Goal: Task Accomplishment & Management: Use online tool/utility

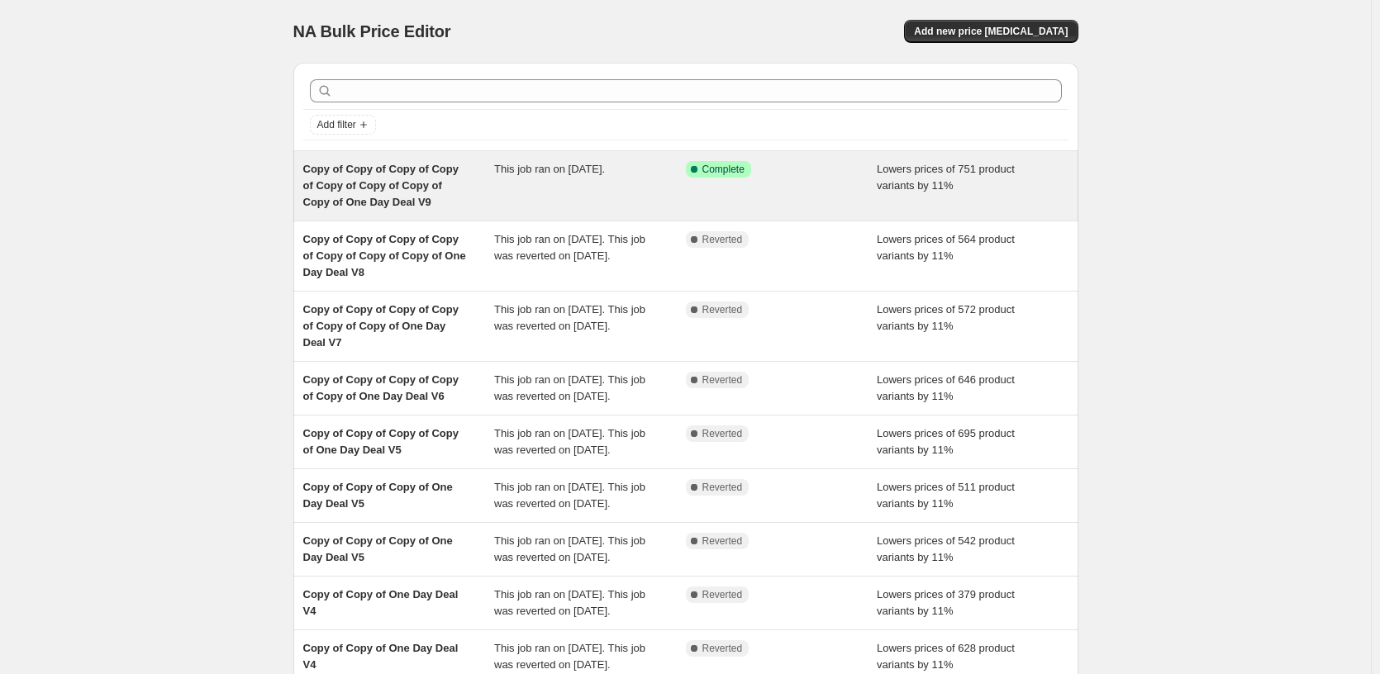
click at [663, 202] on div "This job ran on [DATE]." at bounding box center [590, 186] width 192 height 50
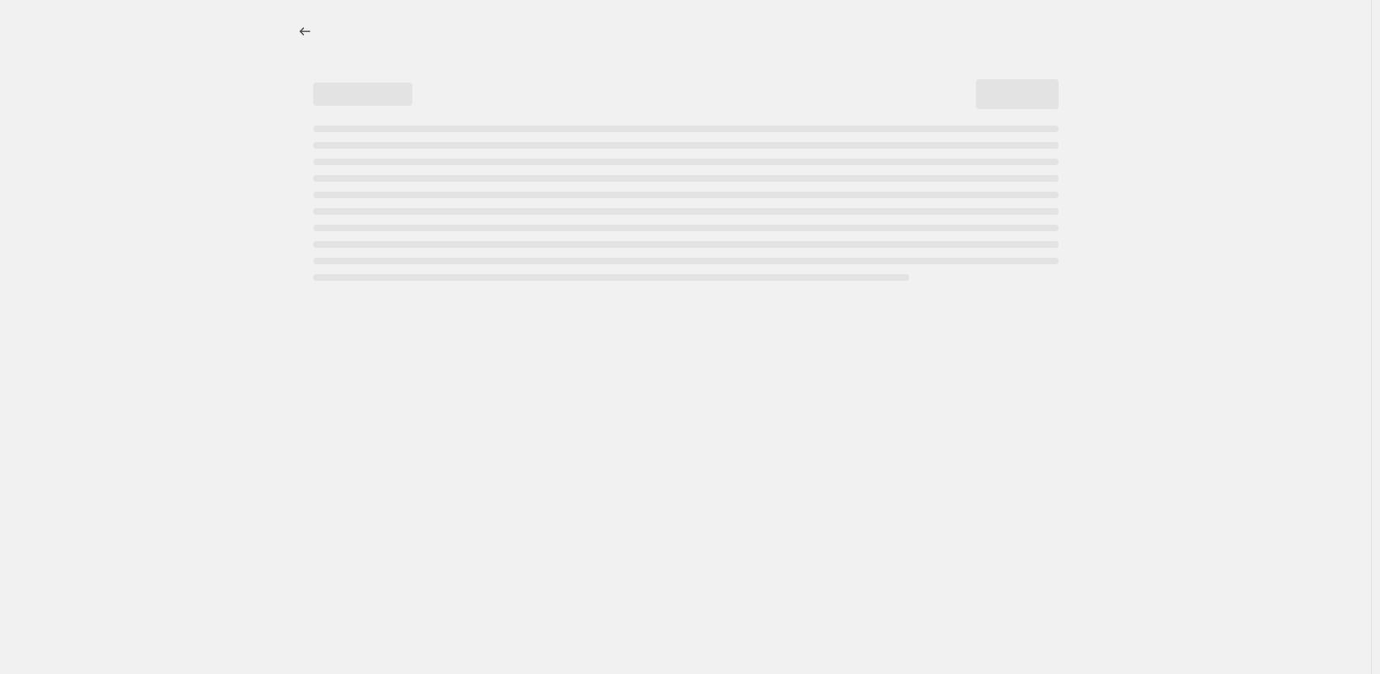
click at [663, 202] on div "Page loading" at bounding box center [686, 203] width 746 height 155
select select "percentage"
select select "pp"
select select "tag"
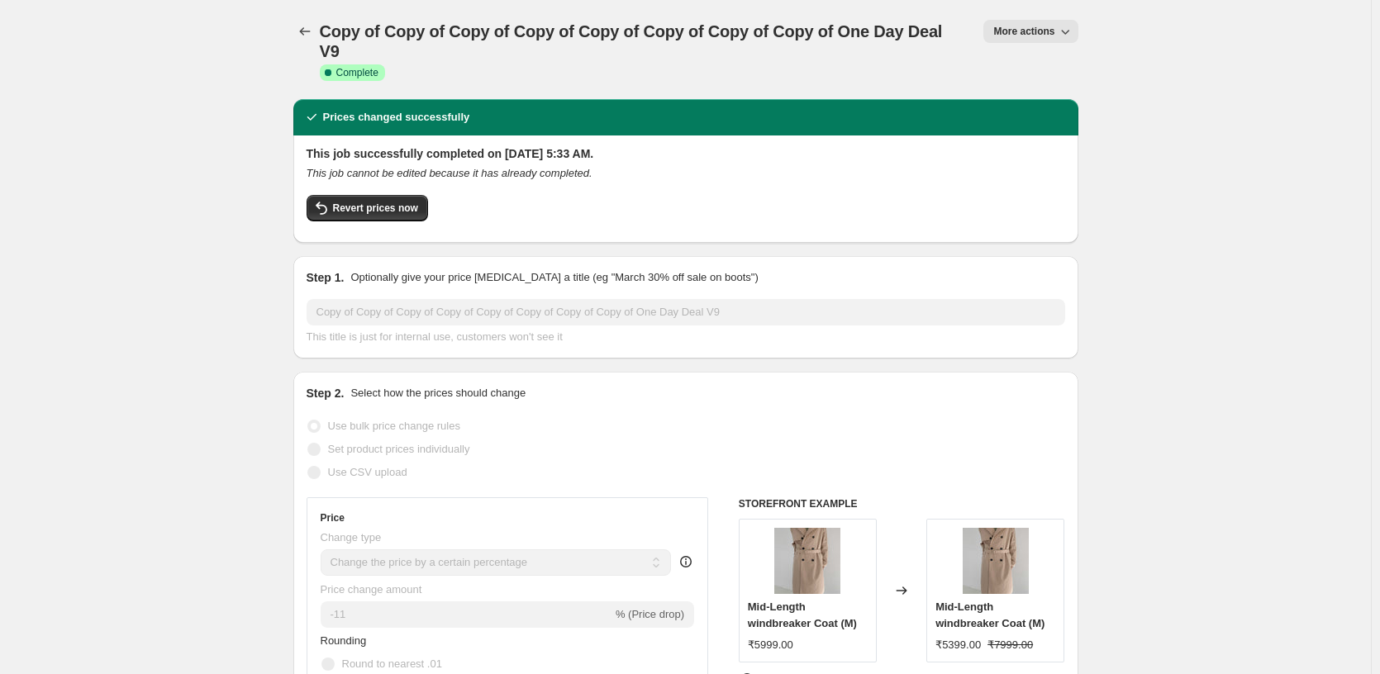
click at [1005, 36] on span "More actions" at bounding box center [1024, 31] width 61 height 13
click at [1060, 95] on span "Copy to new job" at bounding box center [1034, 94] width 77 height 12
select select "percentage"
select select "pp"
select select "tag"
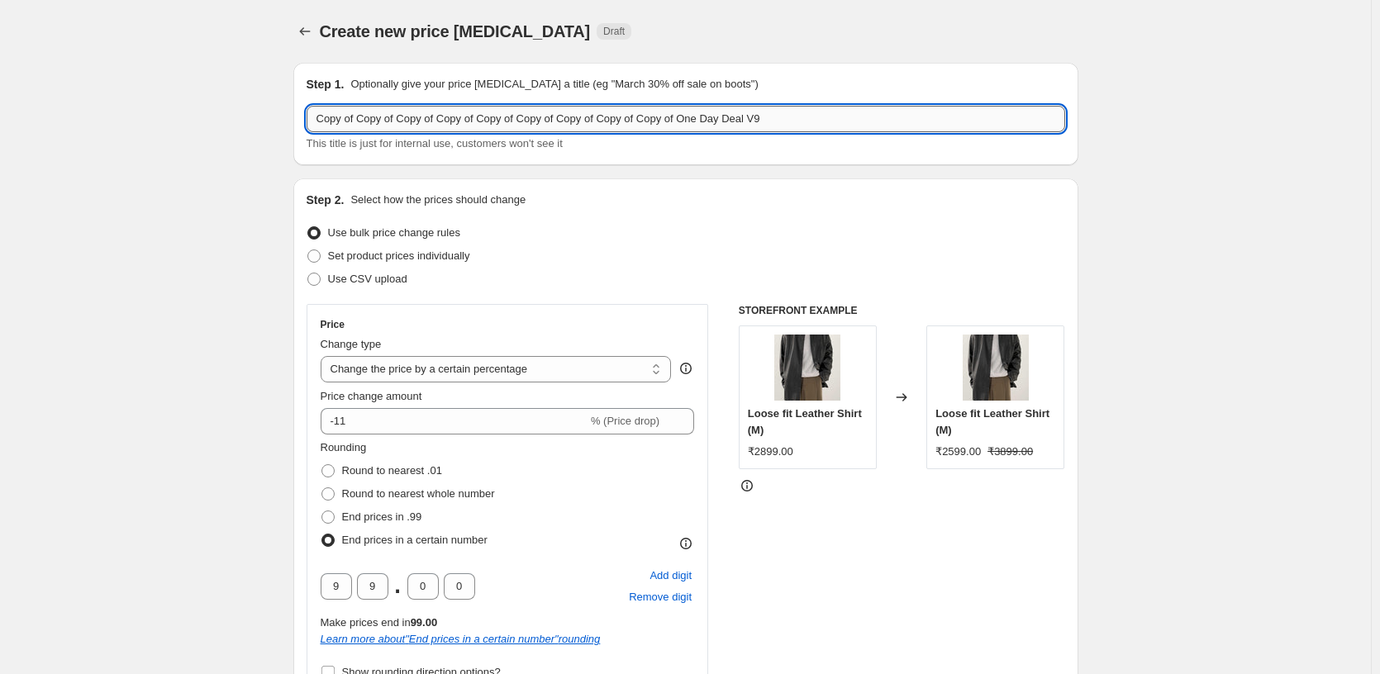
click at [881, 122] on input "Copy of Copy of Copy of Copy of Copy of Copy of Copy of Copy of Copy of One Day…" at bounding box center [686, 119] width 759 height 26
type input "Copy of Copy of Copy of Copy of Copy of Copy of Copy of Copy of Copy of One Day…"
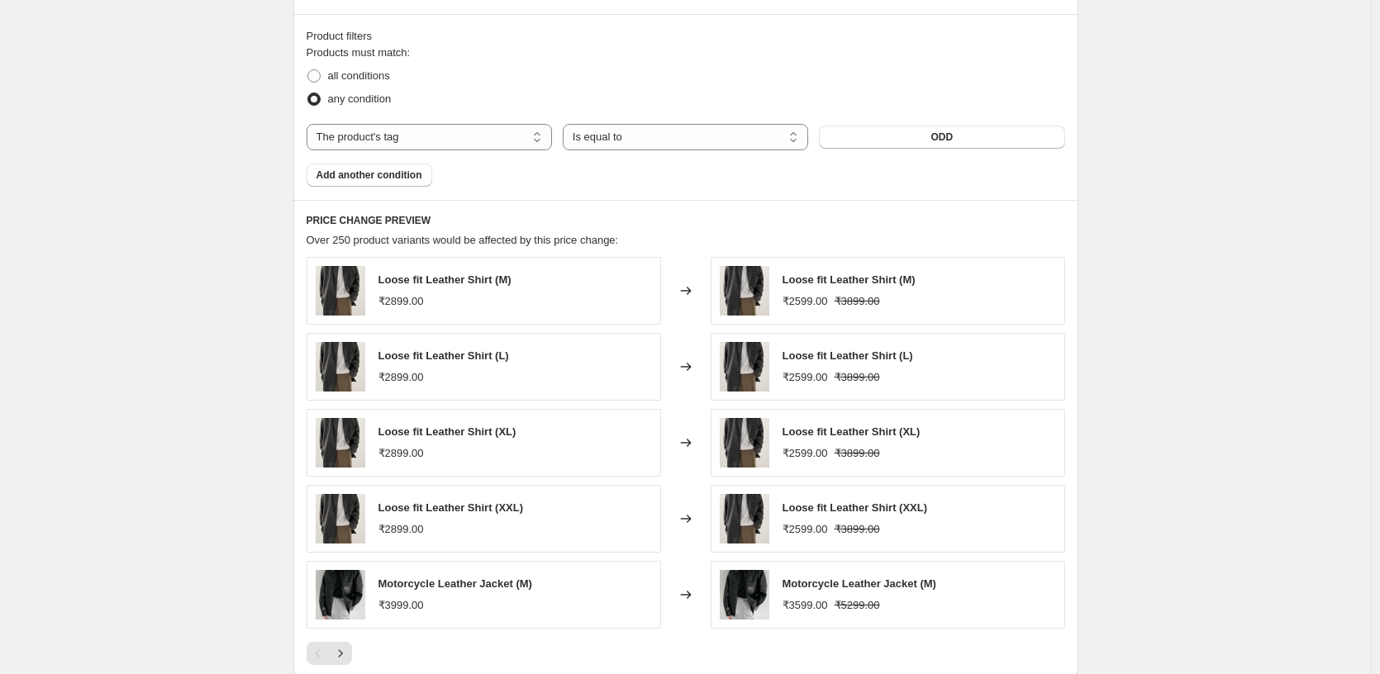
scroll to position [1583, 0]
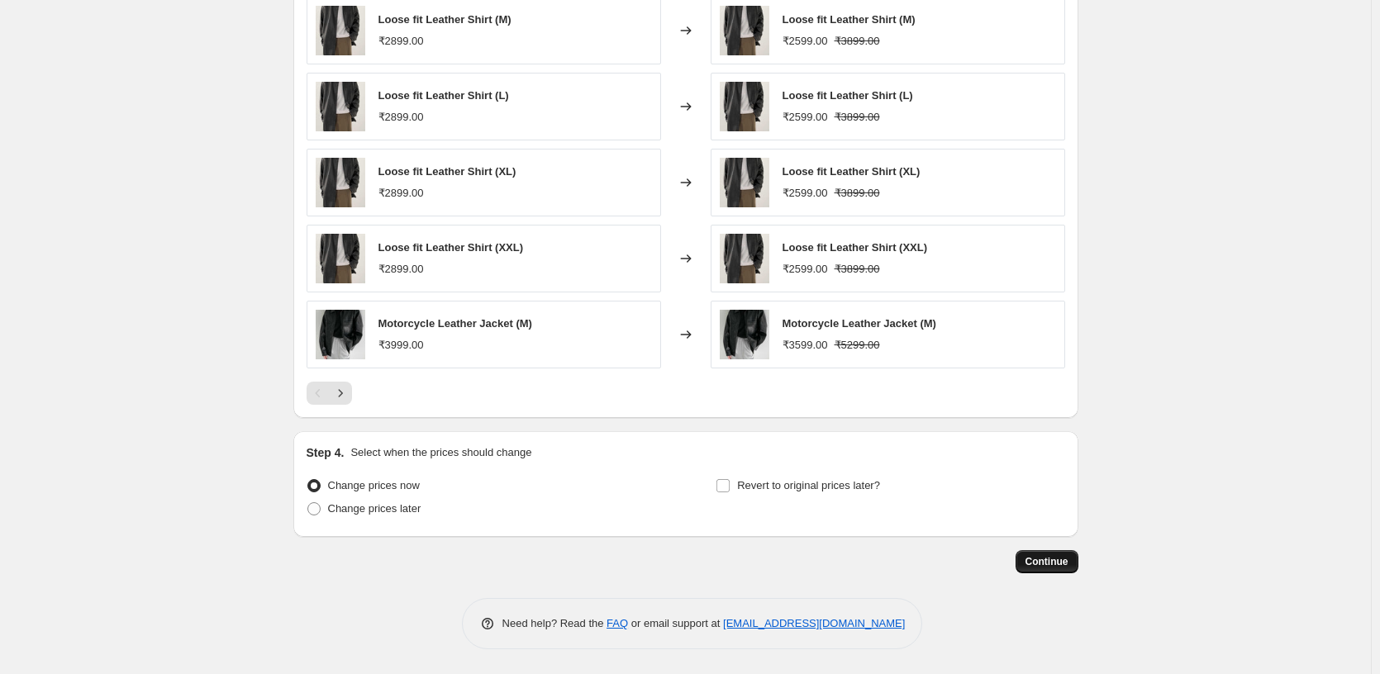
click at [1036, 563] on span "Continue" at bounding box center [1047, 561] width 43 height 13
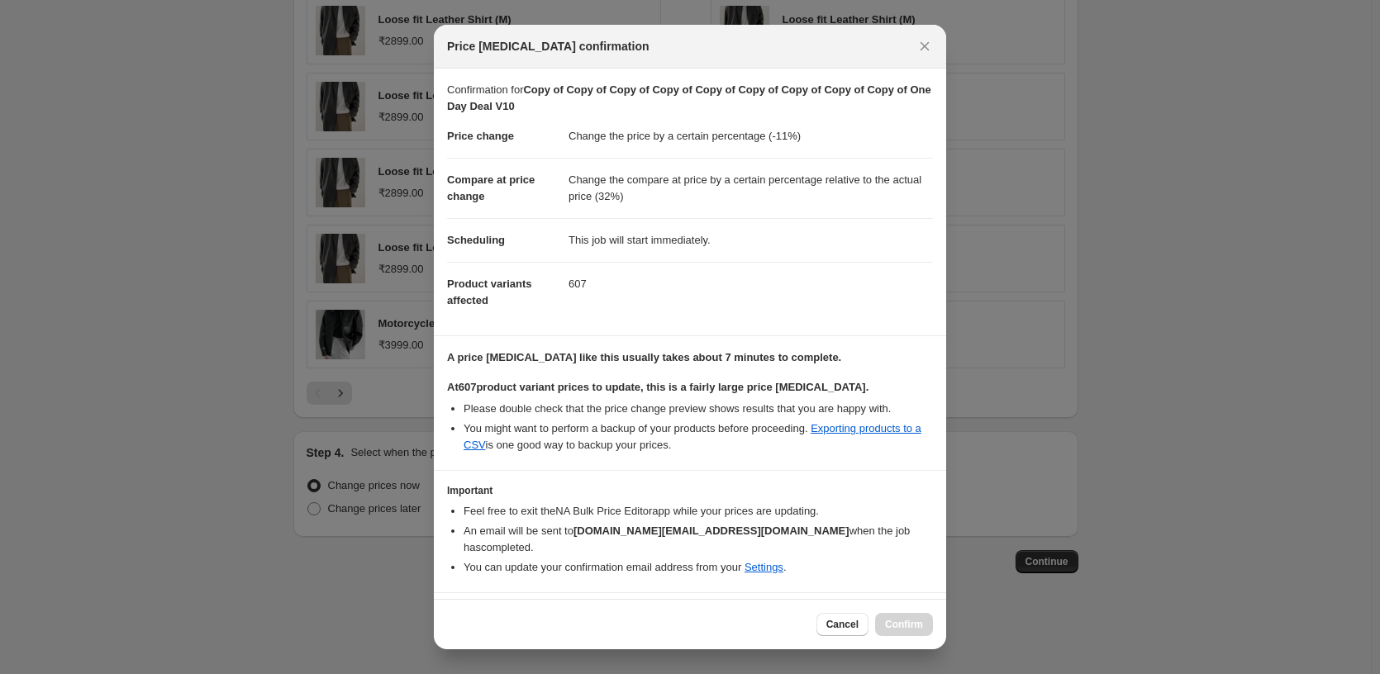
scroll to position [44, 0]
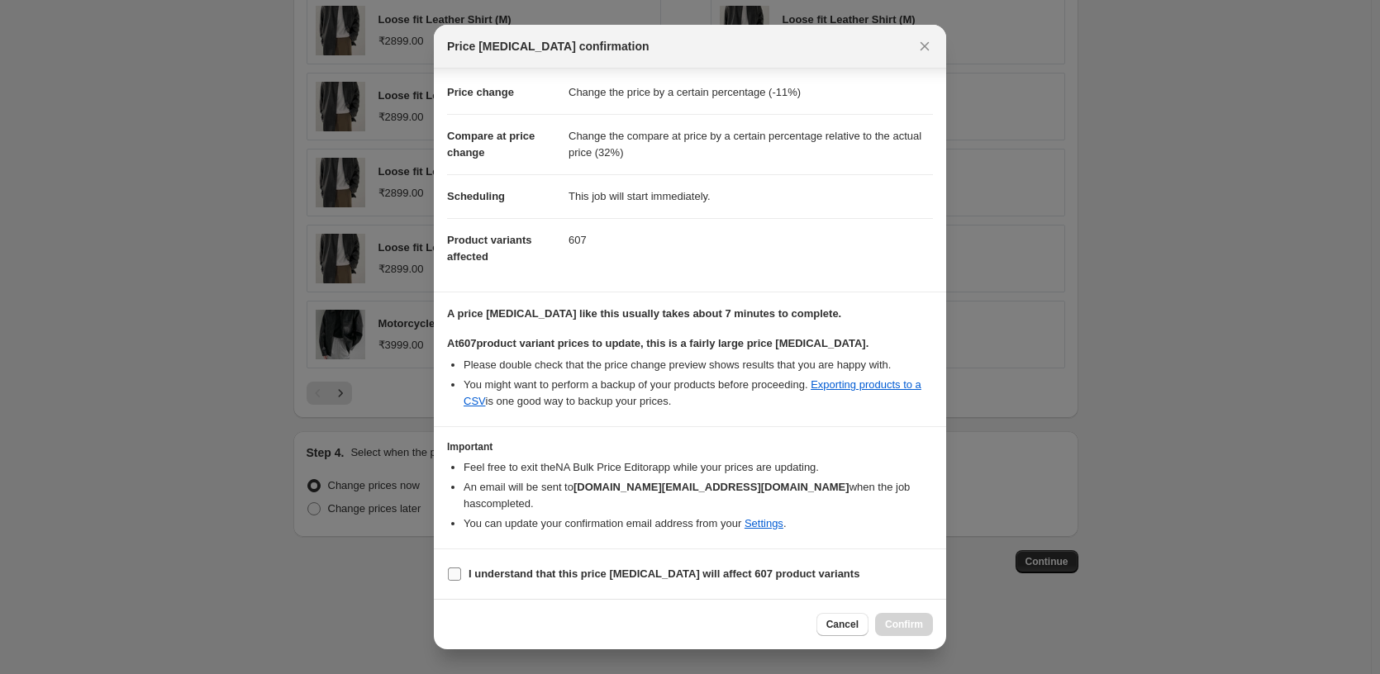
click at [555, 569] on b "I understand that this price [MEDICAL_DATA] will affect 607 product variants" at bounding box center [664, 574] width 391 height 12
click at [461, 569] on input "I understand that this price [MEDICAL_DATA] will affect 607 product variants" at bounding box center [454, 574] width 13 height 13
checkbox input "true"
click at [890, 623] on span "Confirm" at bounding box center [904, 624] width 38 height 13
click at [890, 623] on div "Cancel Loading Confirm" at bounding box center [875, 624] width 117 height 23
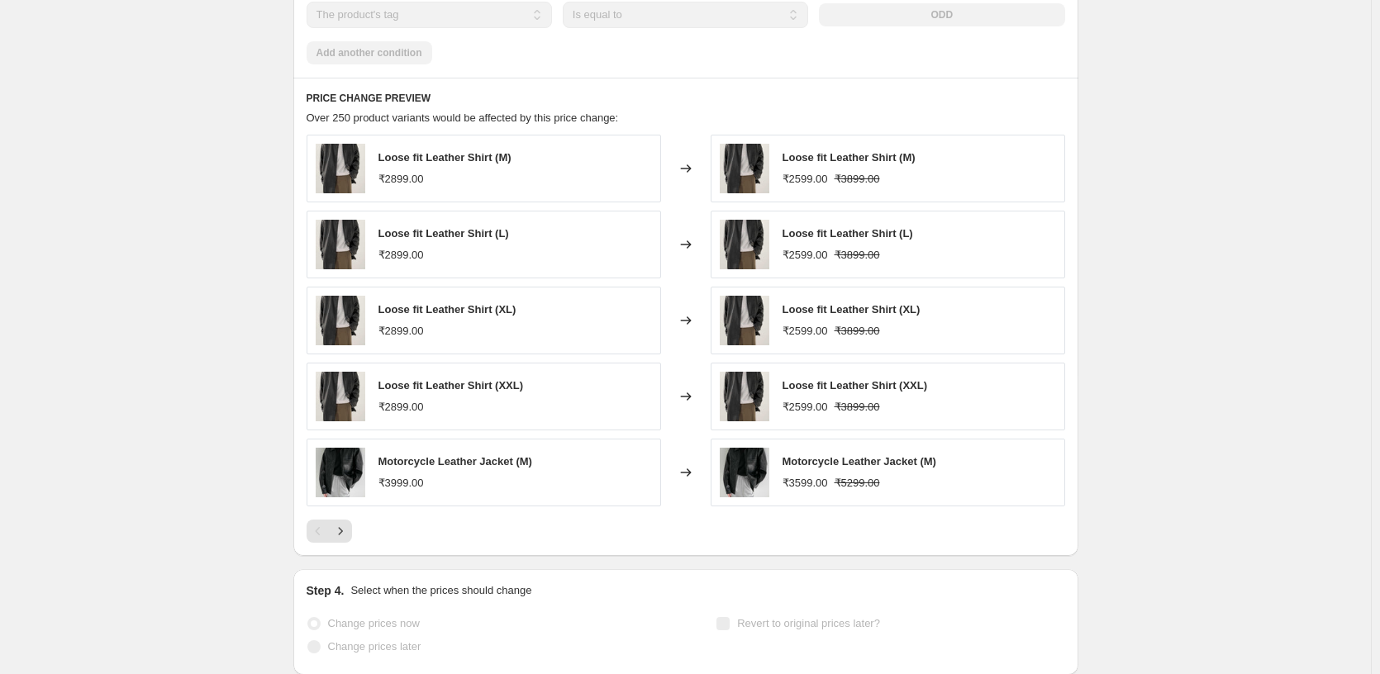
scroll to position [1626, 0]
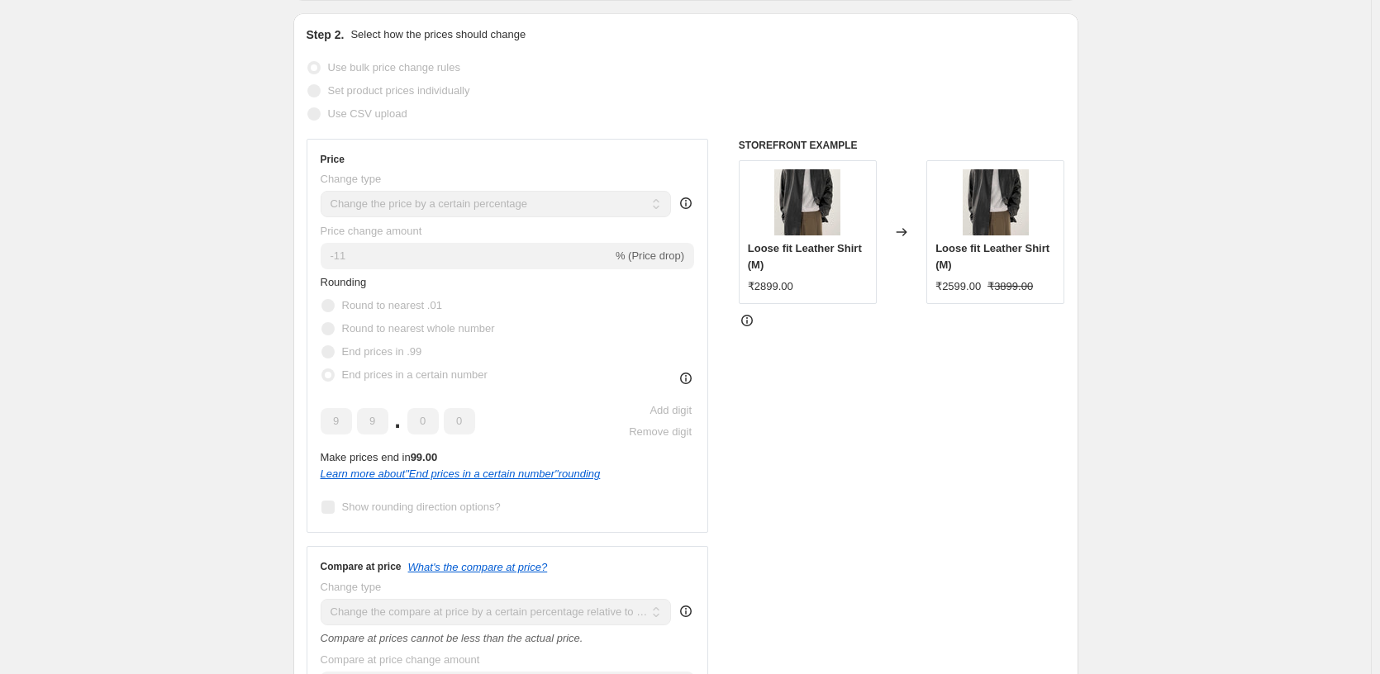
scroll to position [0, 0]
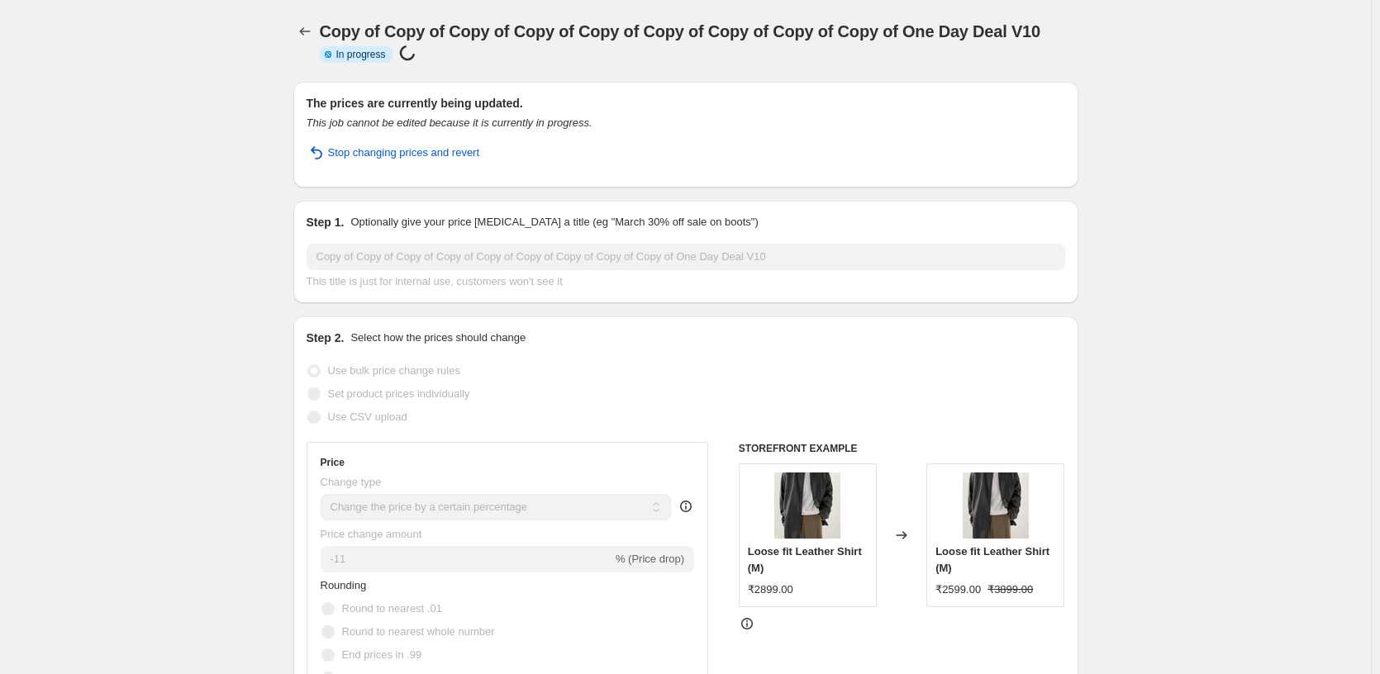
click at [314, 50] on div at bounding box center [306, 41] width 26 height 42
click at [309, 30] on icon "Price change jobs" at bounding box center [305, 31] width 17 height 17
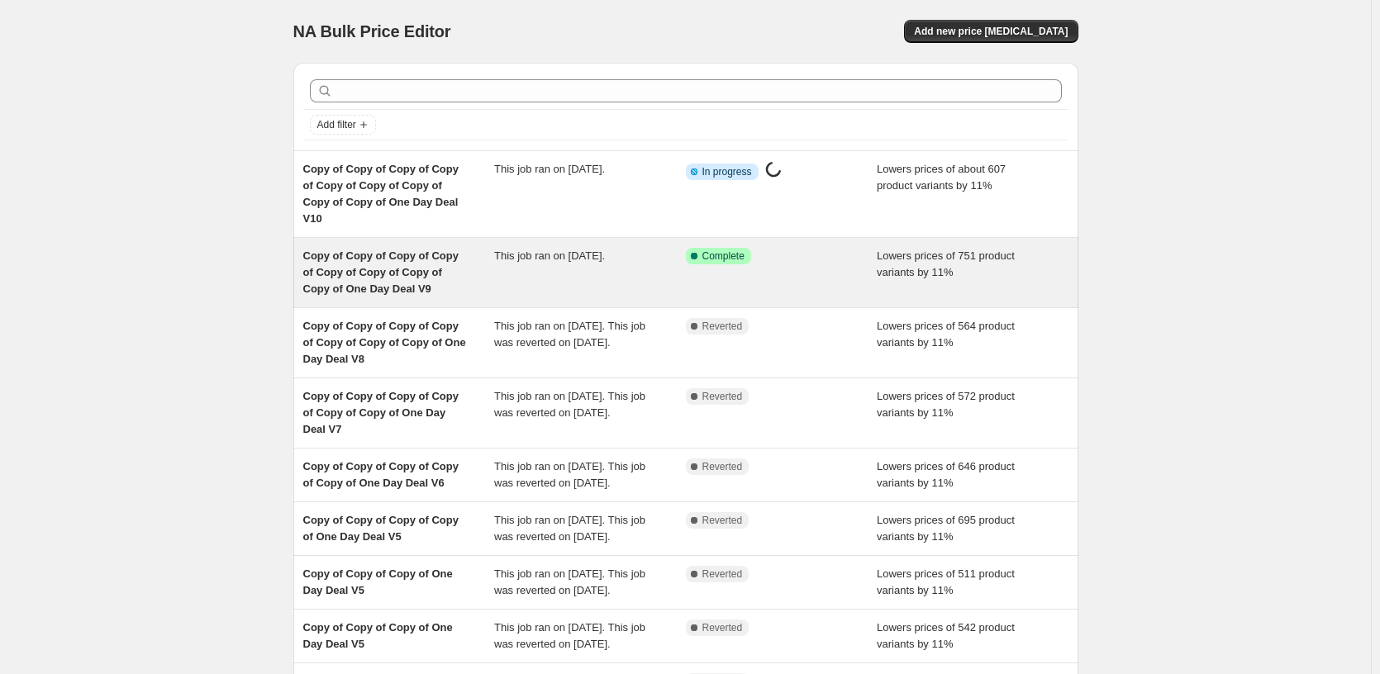
click at [654, 249] on div "This job ran on [DATE]." at bounding box center [590, 273] width 192 height 50
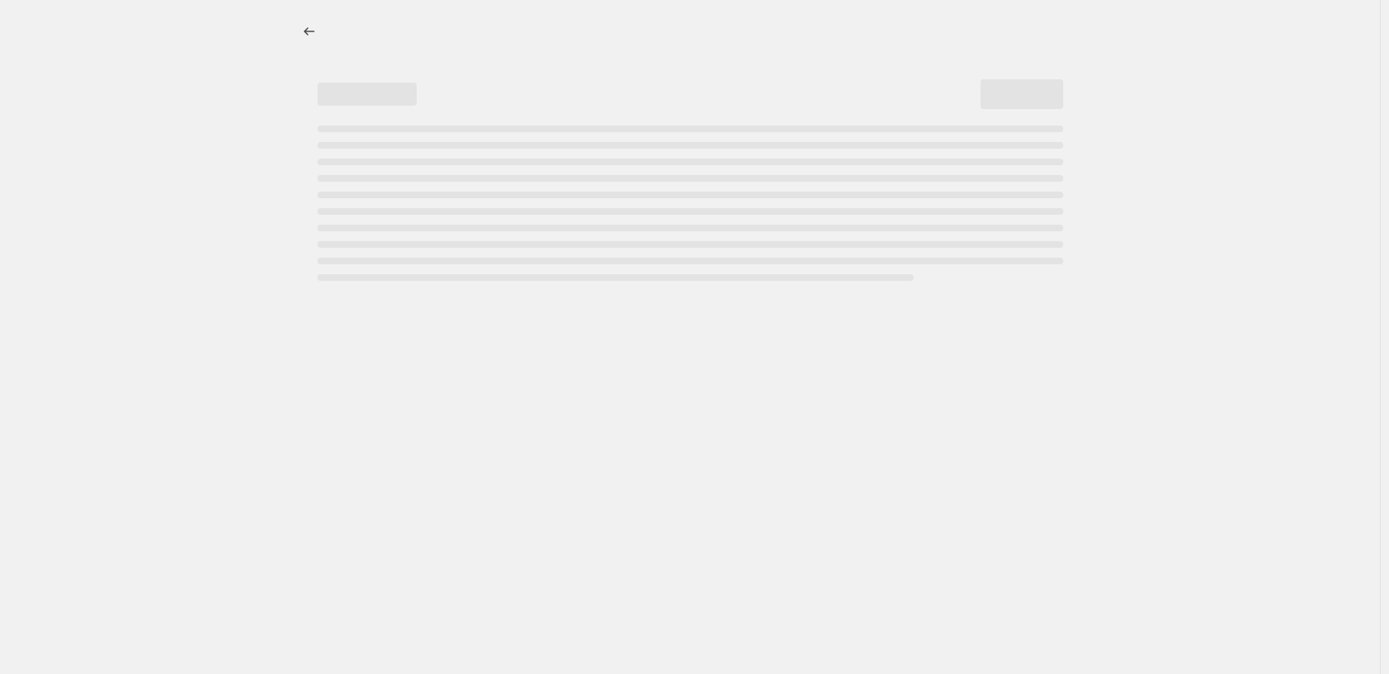
select select "percentage"
select select "pp"
select select "tag"
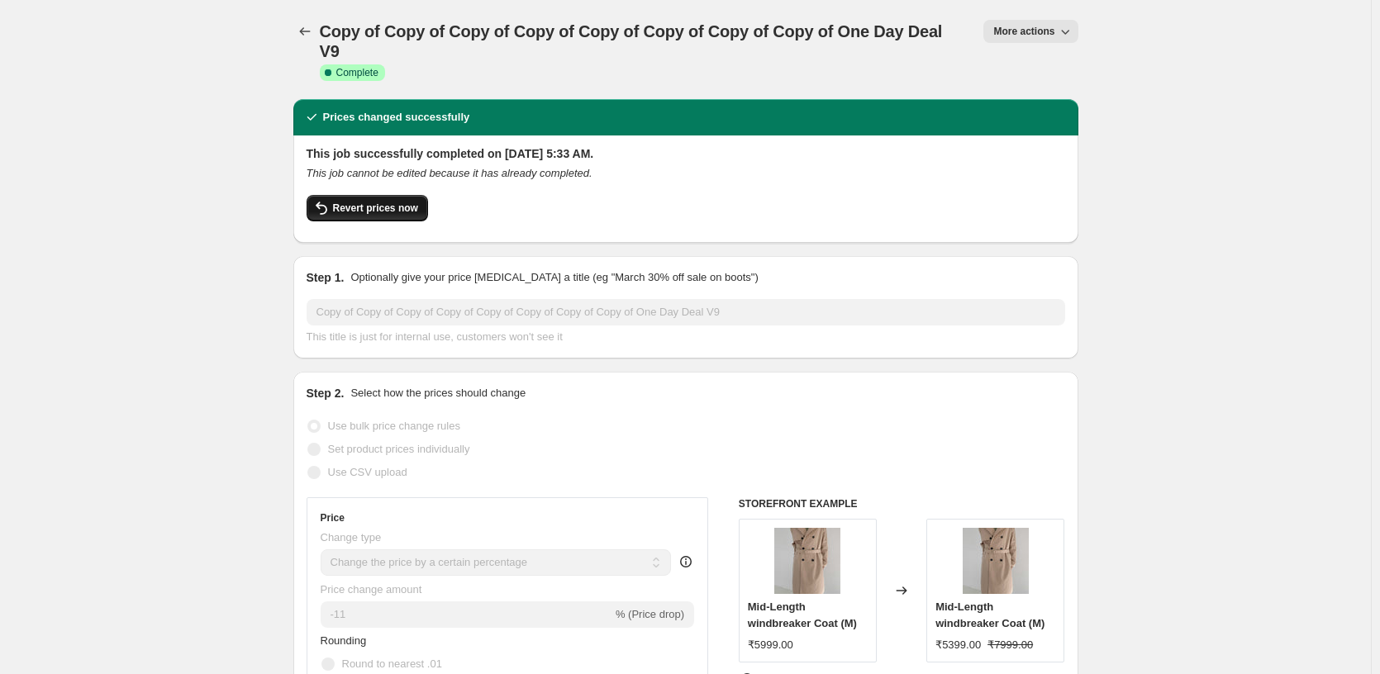
click at [339, 214] on span "Revert prices now" at bounding box center [375, 208] width 85 height 13
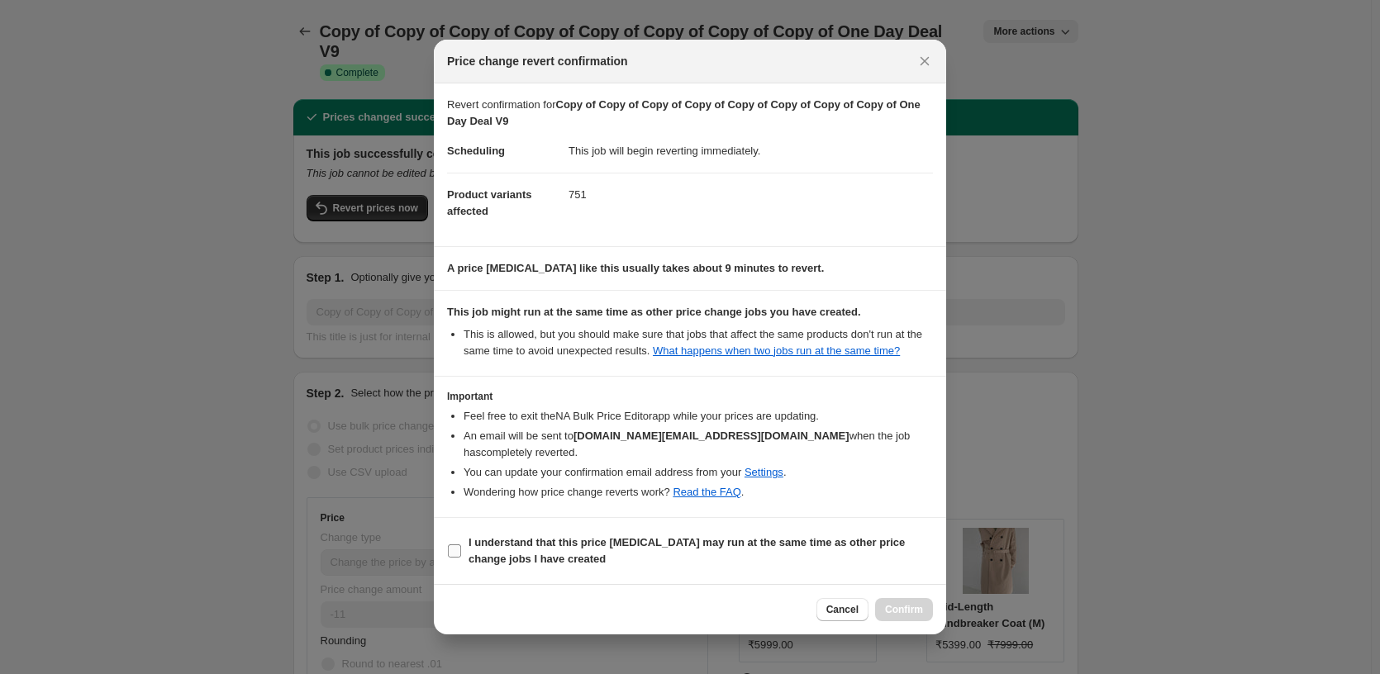
click at [500, 549] on b "I understand that this price [MEDICAL_DATA] may run at the same time as other p…" at bounding box center [687, 550] width 436 height 29
click at [461, 549] on input "I understand that this price [MEDICAL_DATA] may run at the same time as other p…" at bounding box center [454, 551] width 13 height 13
checkbox input "true"
click at [903, 619] on button "Confirm" at bounding box center [904, 609] width 58 height 23
